Goal: Information Seeking & Learning: Learn about a topic

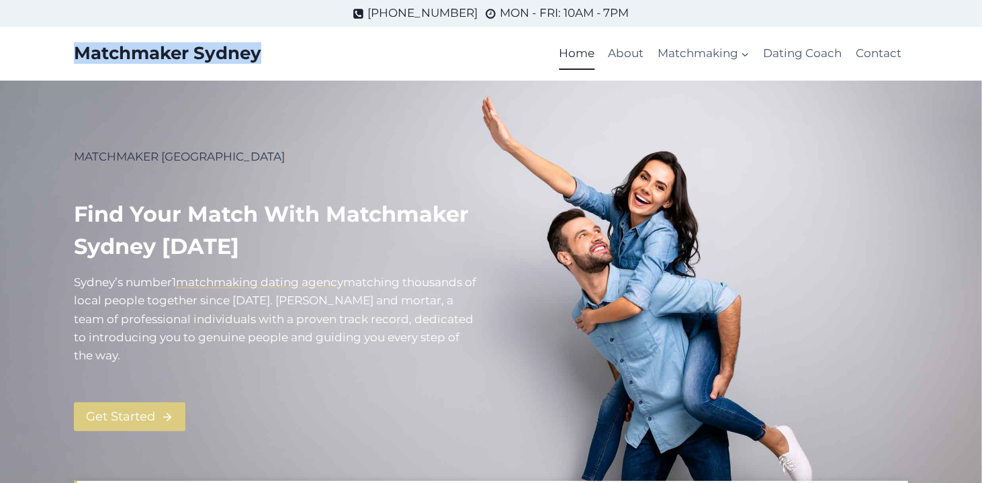
click at [262, 63] on div "Matchmaker Sydney Home About Matchmaking Expand Matchmaking for Men Matchmaking…" at bounding box center [491, 54] width 866 height 54
drag, startPoint x: 262, startPoint y: 63, endPoint x: 236, endPoint y: 60, distance: 26.4
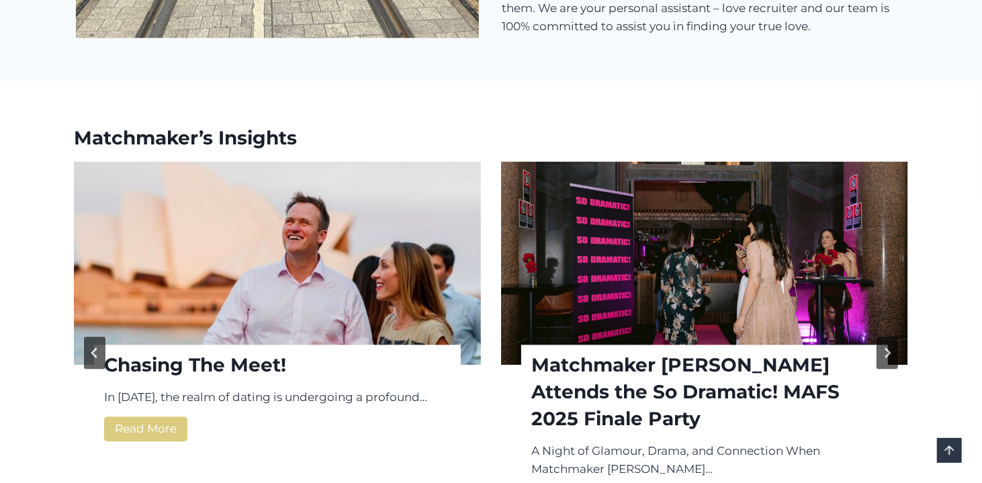
scroll to position [1790, 0]
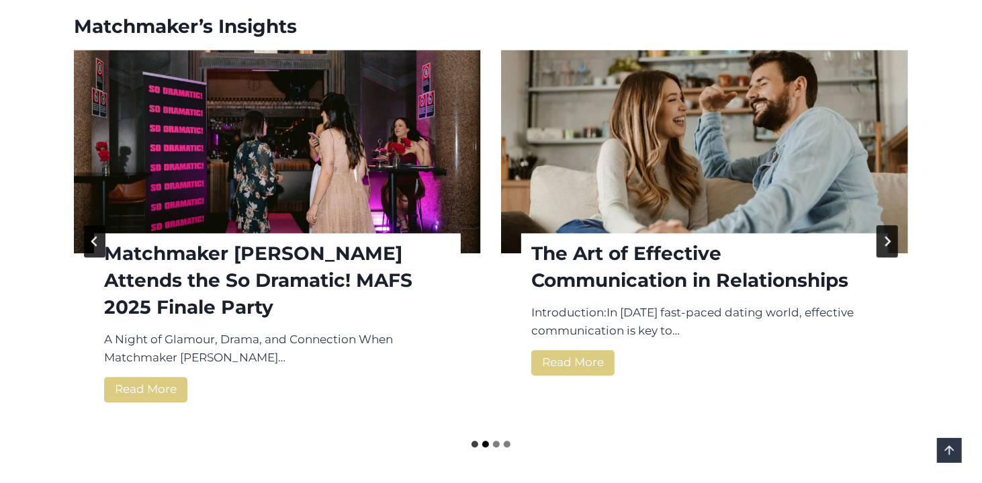
click at [482, 440] on button "Go to slide 2" at bounding box center [485, 443] width 7 height 7
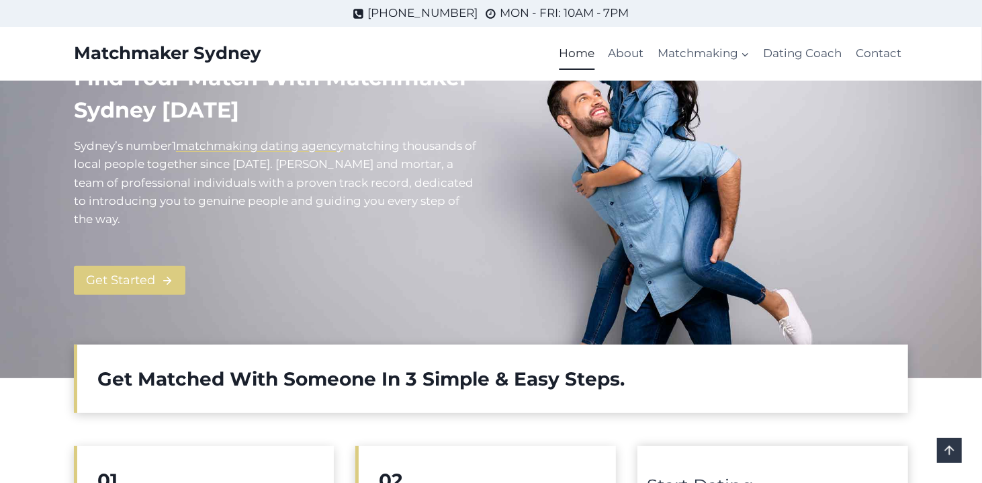
scroll to position [111, 0]
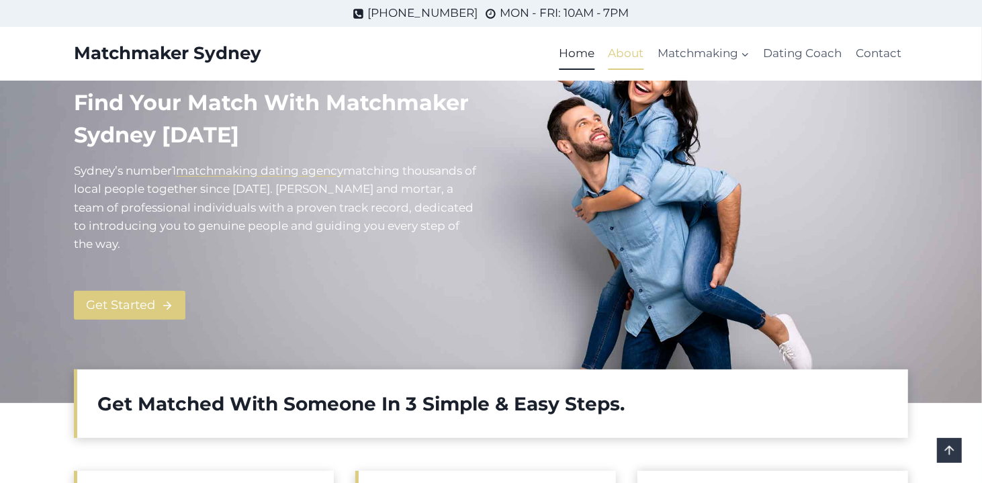
click at [630, 58] on link "About" at bounding box center [626, 54] width 49 height 32
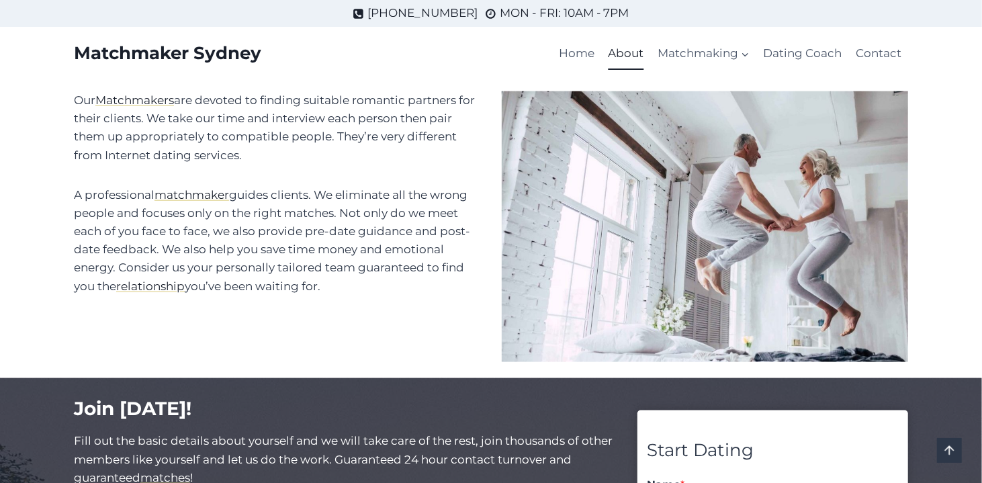
scroll to position [447, 0]
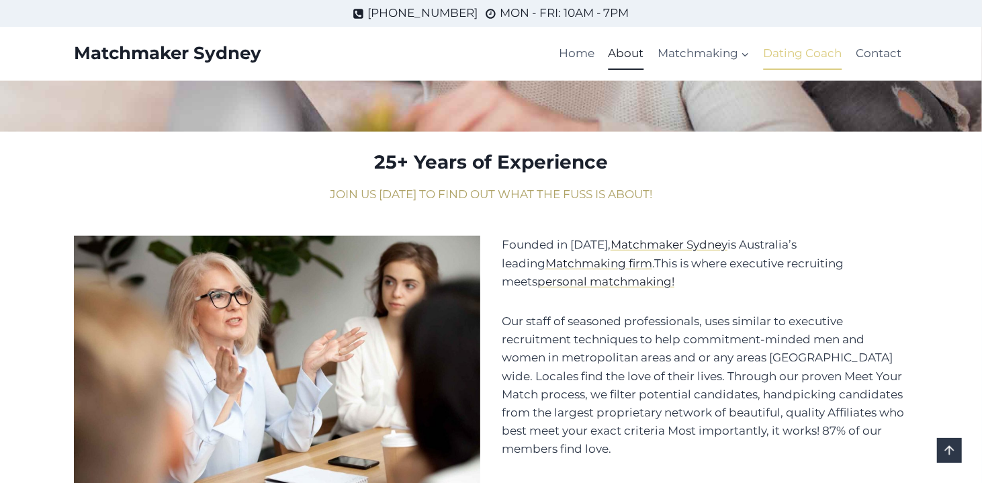
click at [844, 48] on link "Dating Coach" at bounding box center [802, 54] width 92 height 32
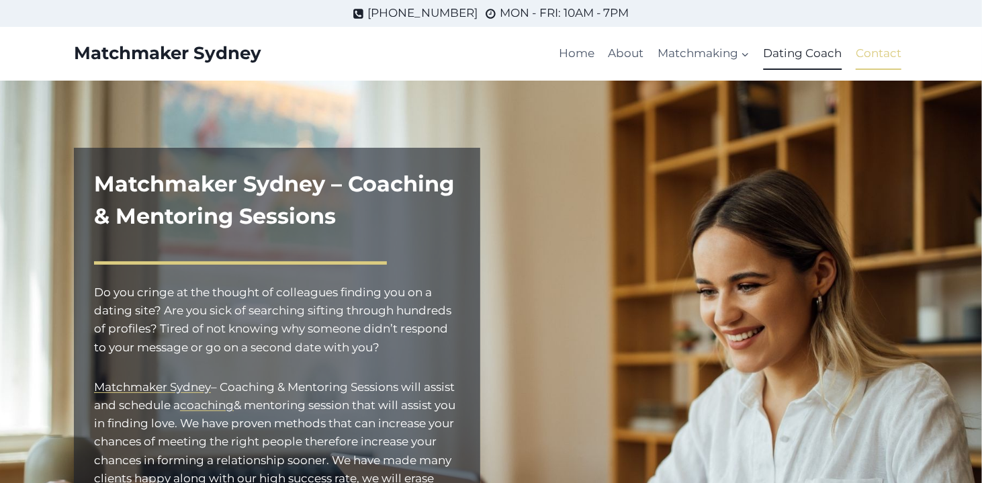
click at [888, 50] on link "Contact" at bounding box center [878, 54] width 59 height 32
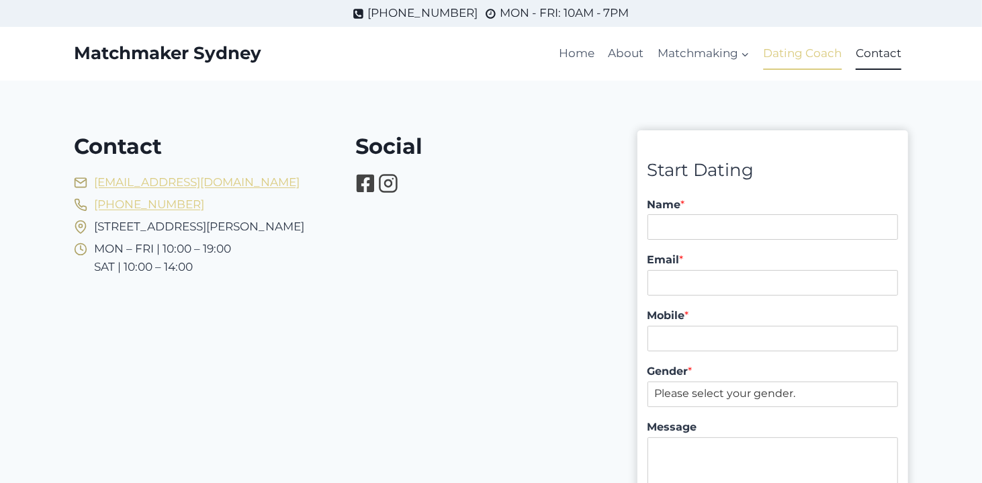
click at [818, 51] on link "Dating Coach" at bounding box center [802, 54] width 92 height 32
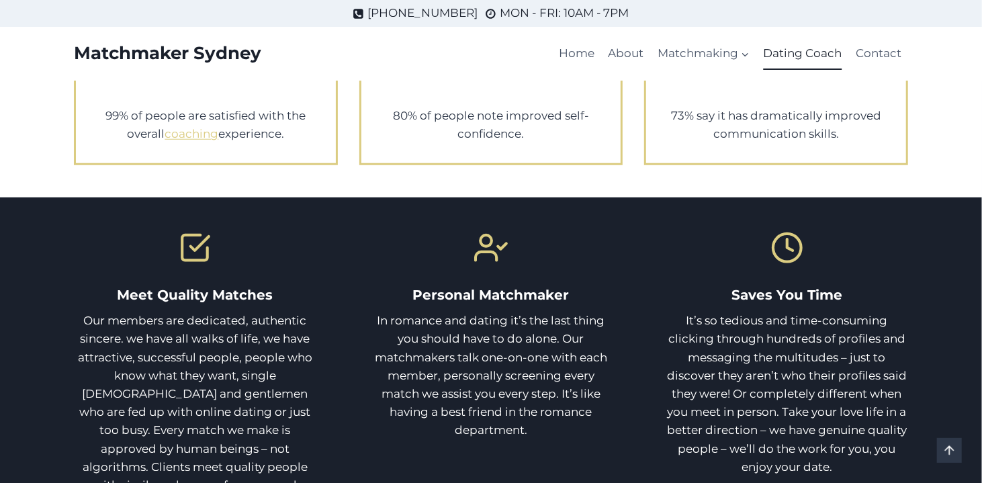
scroll to position [559, 0]
